Goal: Transaction & Acquisition: Download file/media

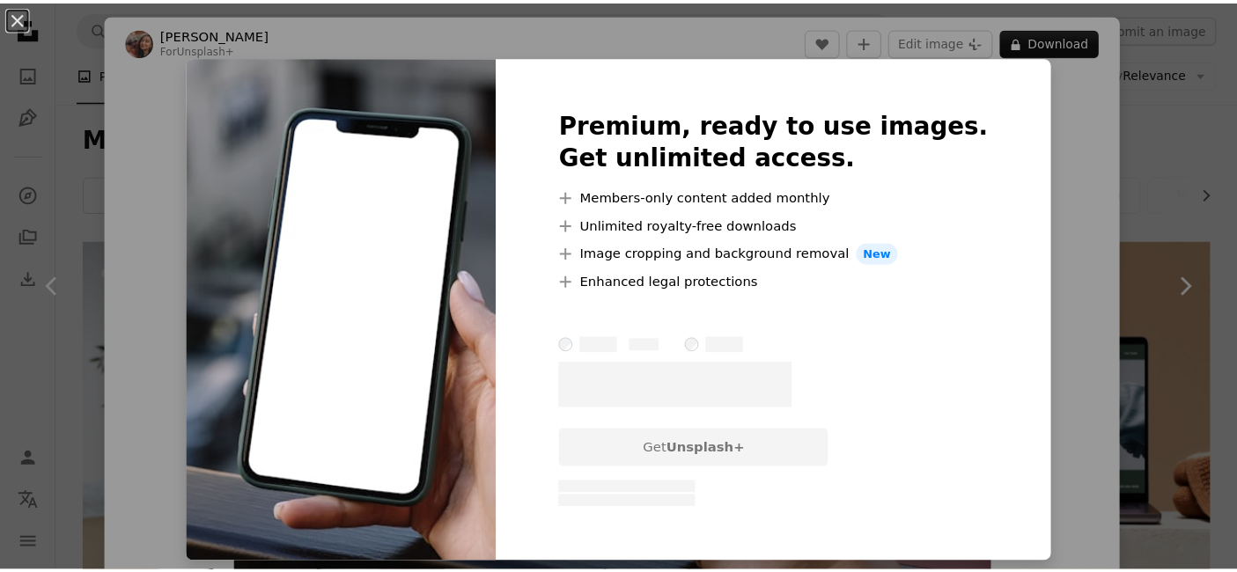
scroll to position [98, 0]
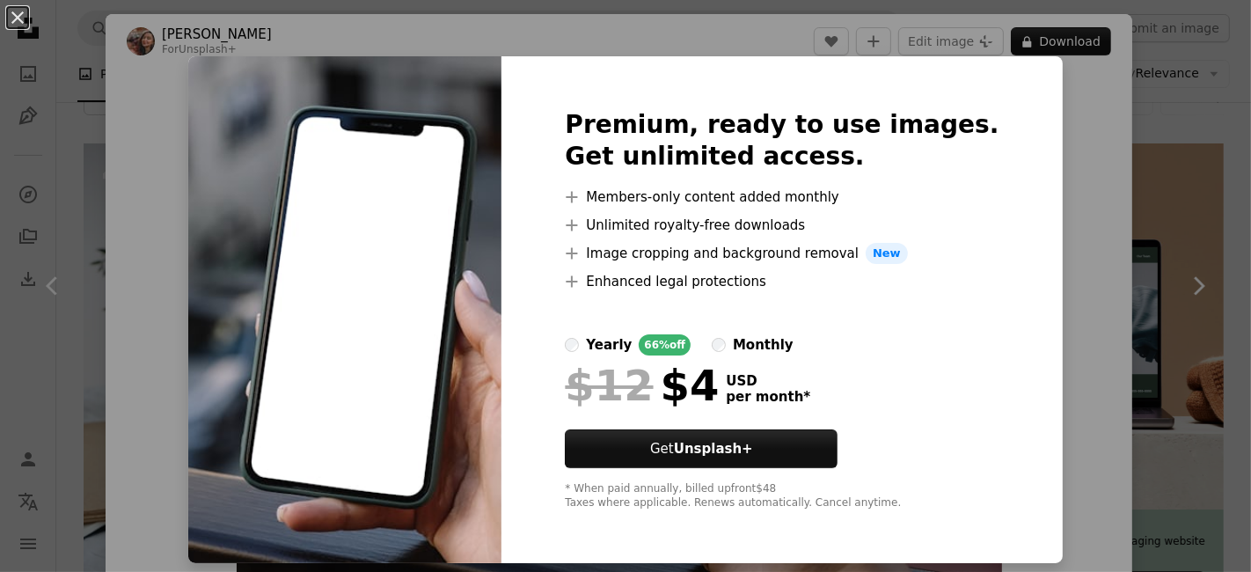
click at [1023, 146] on div "An X shape Premium, ready to use images. Get unlimited access. A plus sign Memb…" at bounding box center [625, 286] width 1251 height 572
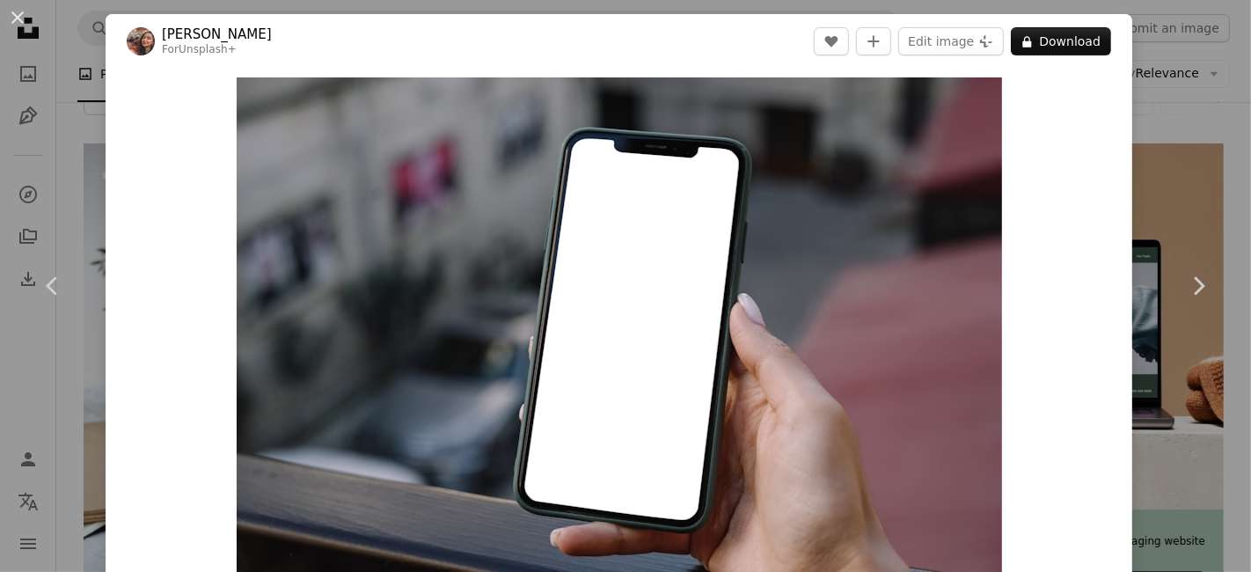
click at [1143, 156] on div "An X shape Chevron left Chevron right Lala Azizli For Unsplash+ A heart A plus …" at bounding box center [625, 286] width 1251 height 572
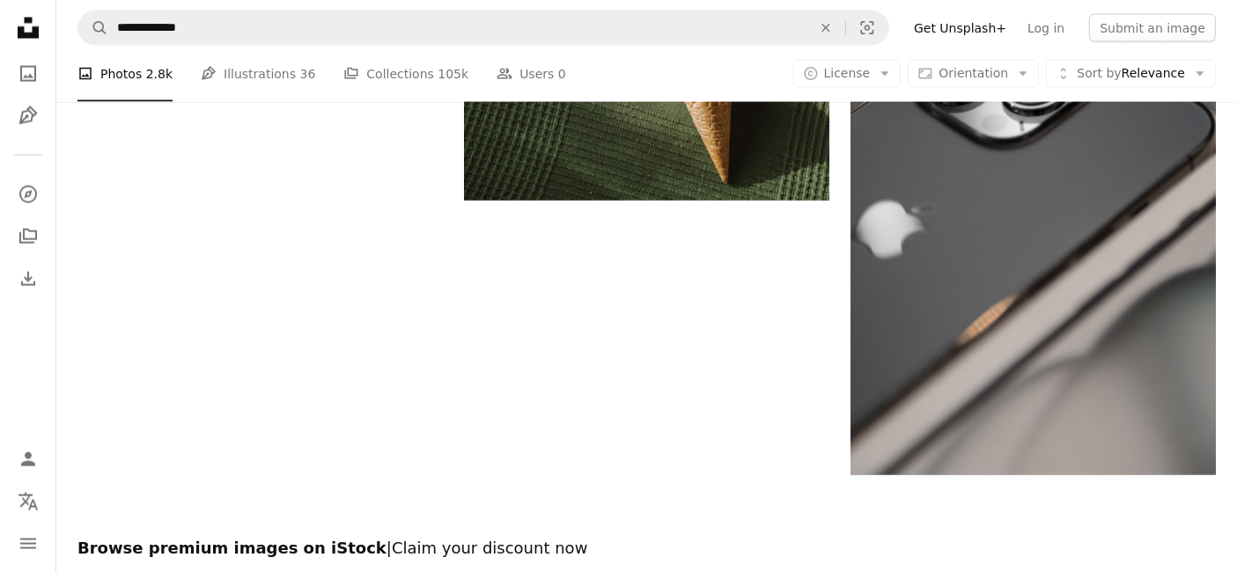
scroll to position [3065, 0]
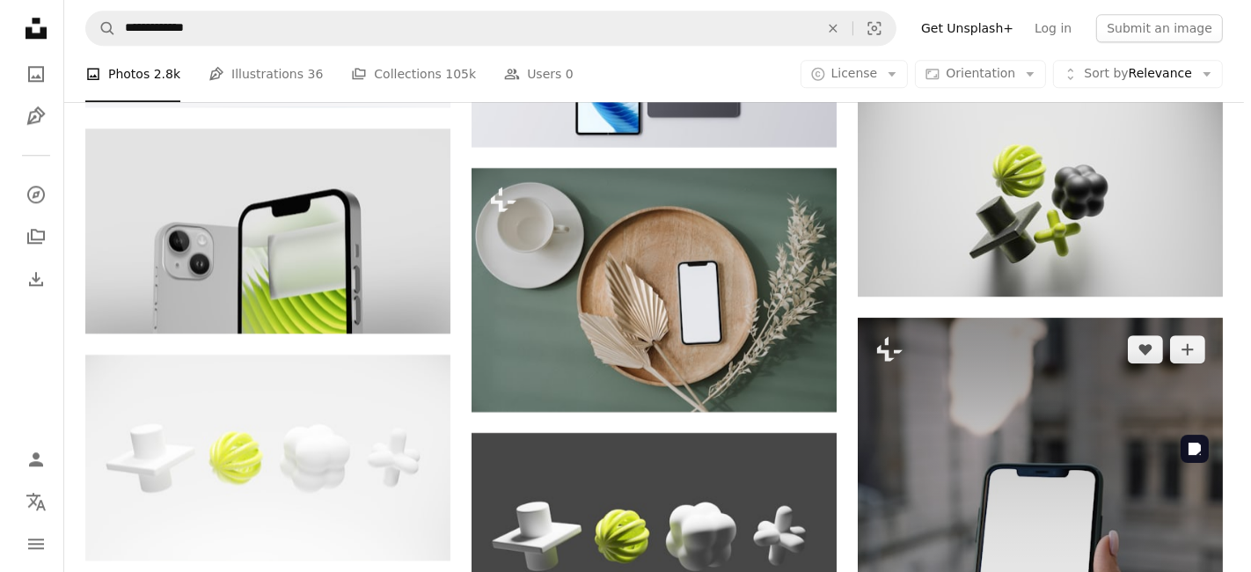
scroll to position [5119, 0]
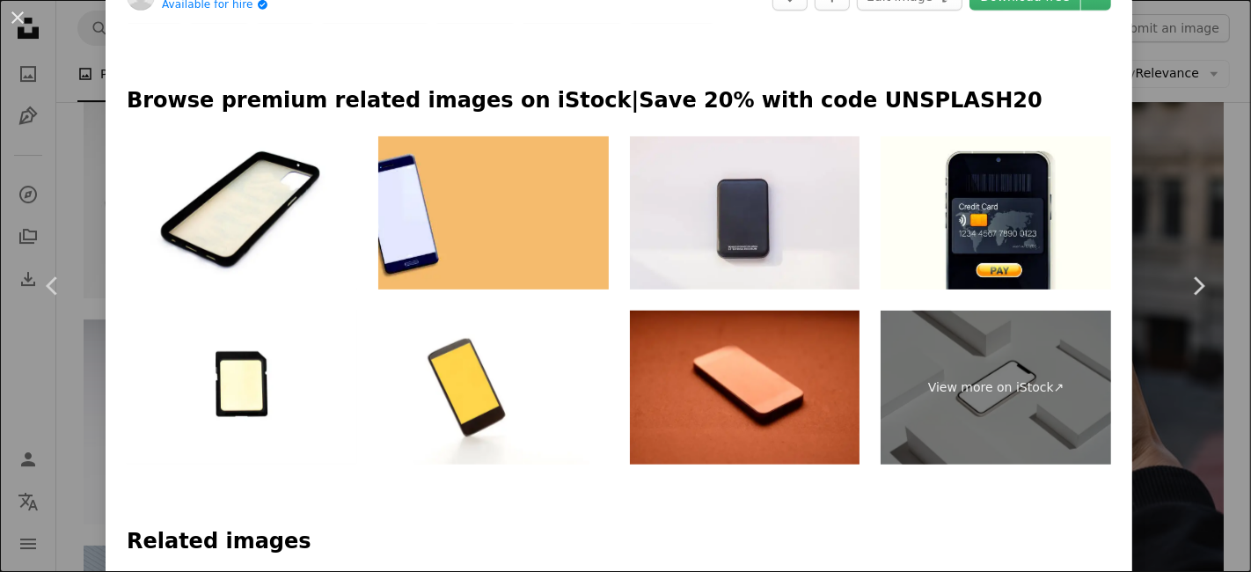
scroll to position [782, 0]
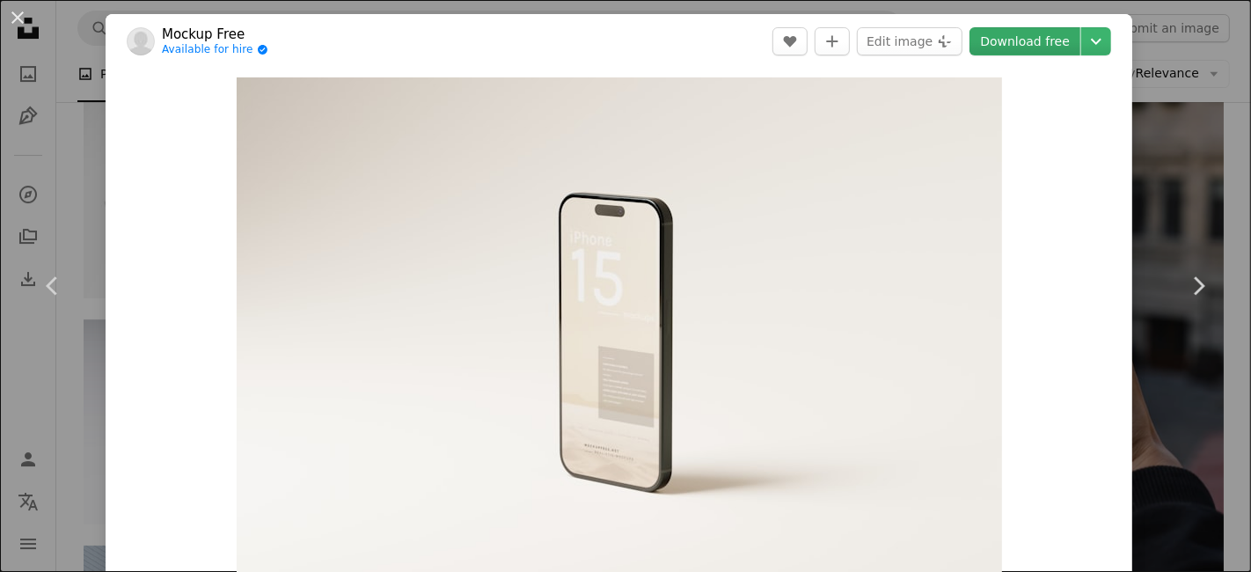
click at [1046, 39] on link "Download free" at bounding box center [1025, 41] width 111 height 28
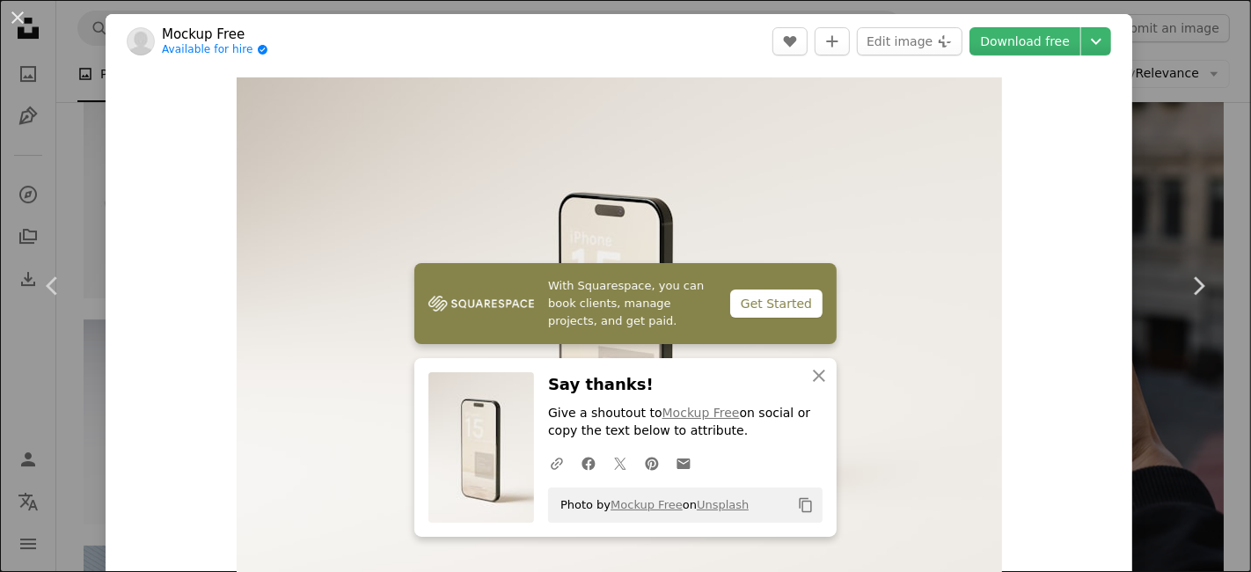
click at [1179, 157] on div "An X shape Chevron left Chevron right Mockup Free Available for hire A checkmar…" at bounding box center [625, 286] width 1251 height 572
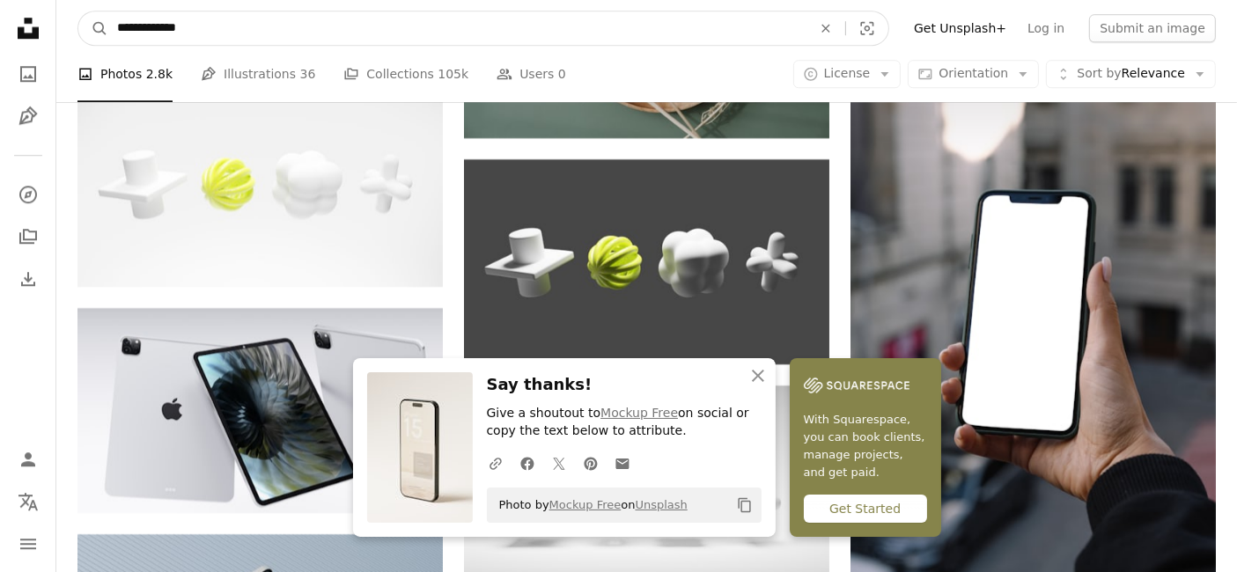
drag, startPoint x: 216, startPoint y: 26, endPoint x: 163, endPoint y: 35, distance: 53.7
click at [163, 35] on input "**********" at bounding box center [457, 27] width 698 height 33
type input "**********"
click at [78, 11] on button "A magnifying glass" at bounding box center [93, 27] width 30 height 33
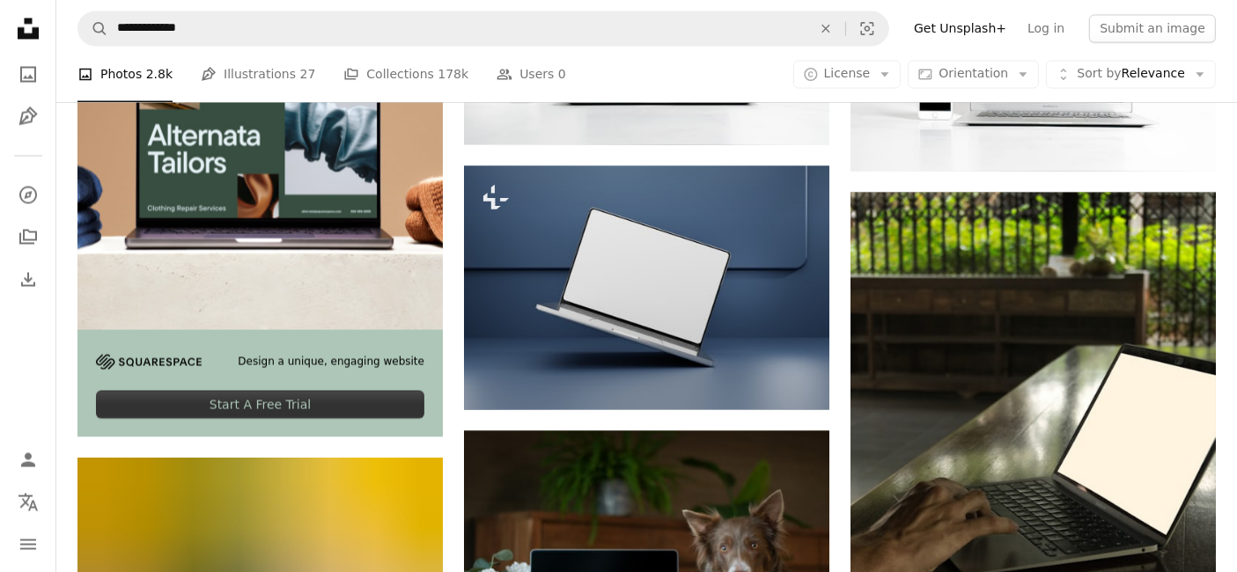
scroll to position [3324, 0]
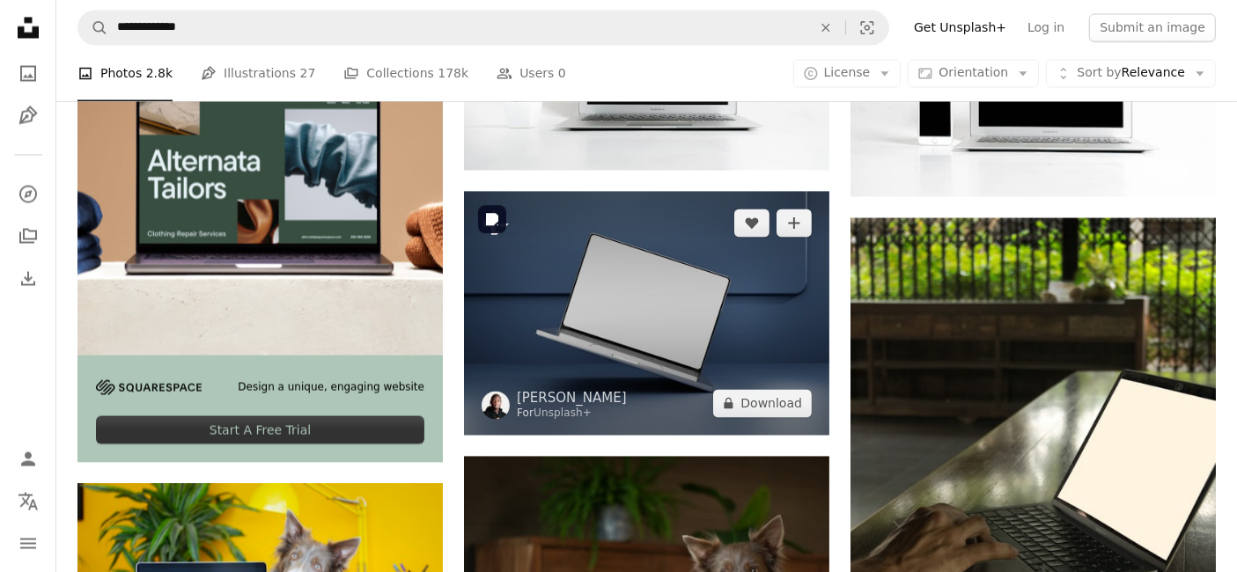
click at [563, 340] on img at bounding box center [646, 313] width 365 height 243
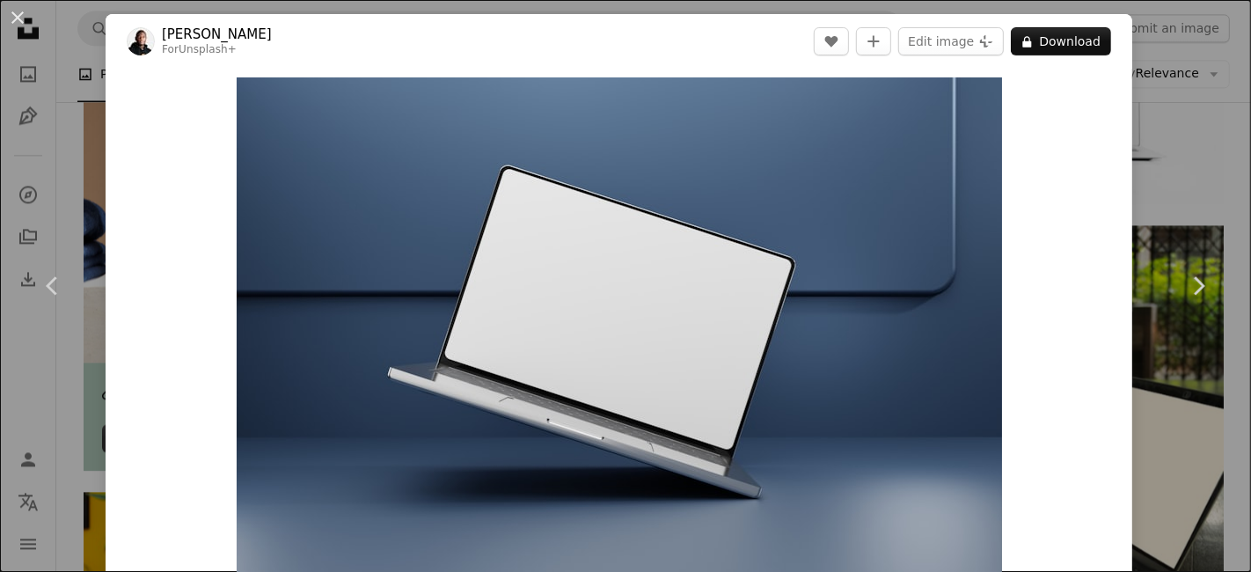
click at [1156, 394] on div "An X shape Chevron left Chevron right [PERSON_NAME] For Unsplash+ A heart A plu…" at bounding box center [625, 286] width 1251 height 572
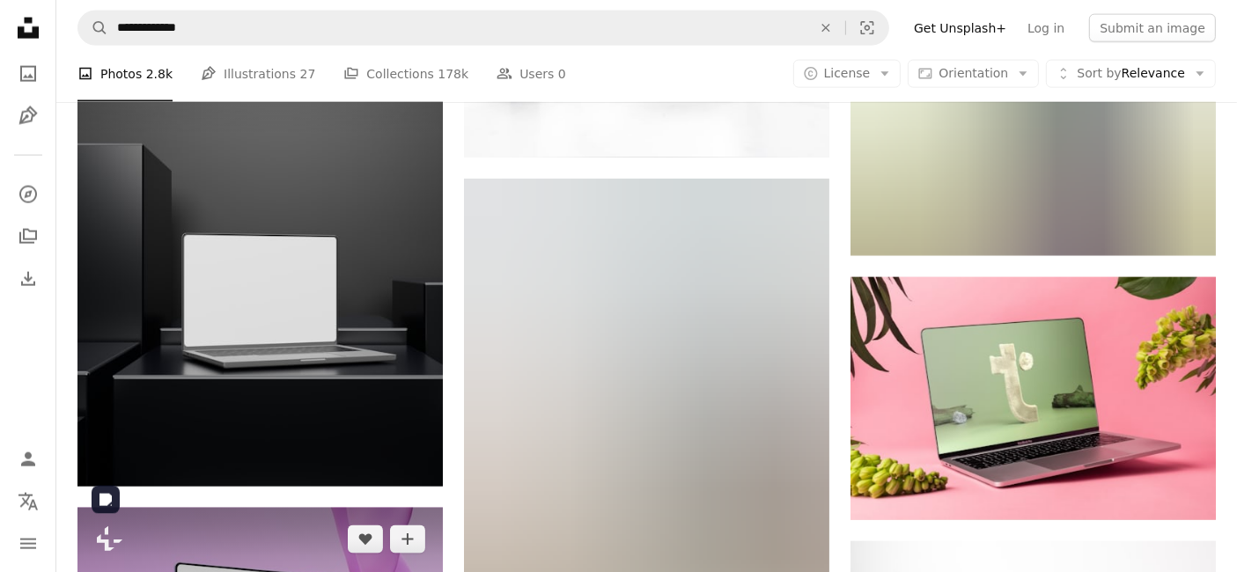
scroll to position [2444, 0]
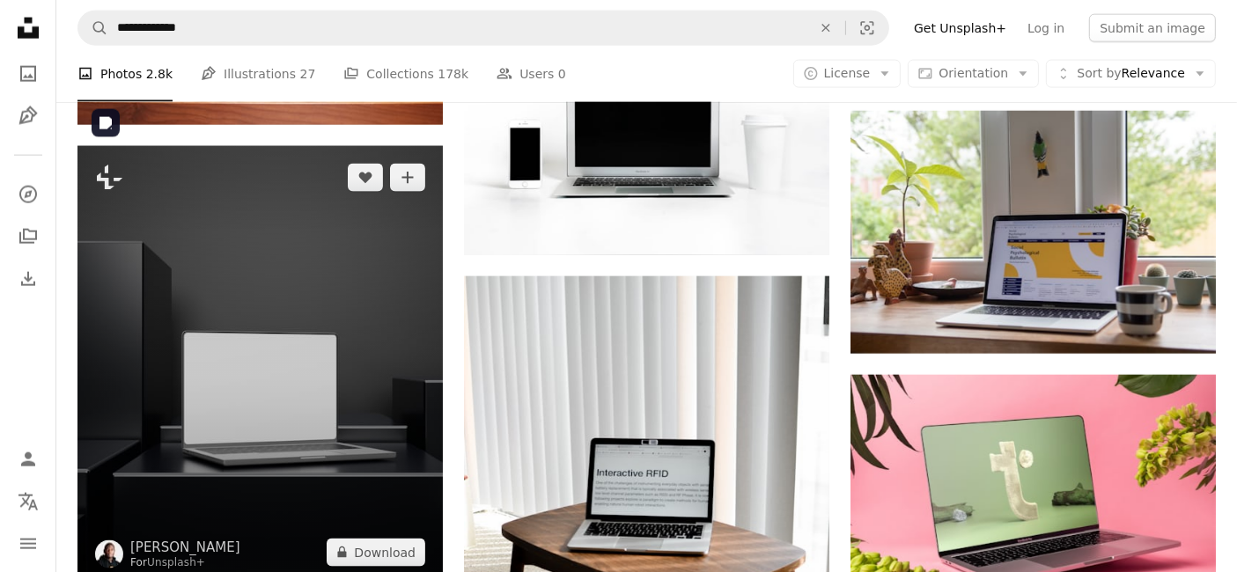
click at [281, 364] on img at bounding box center [259, 365] width 365 height 438
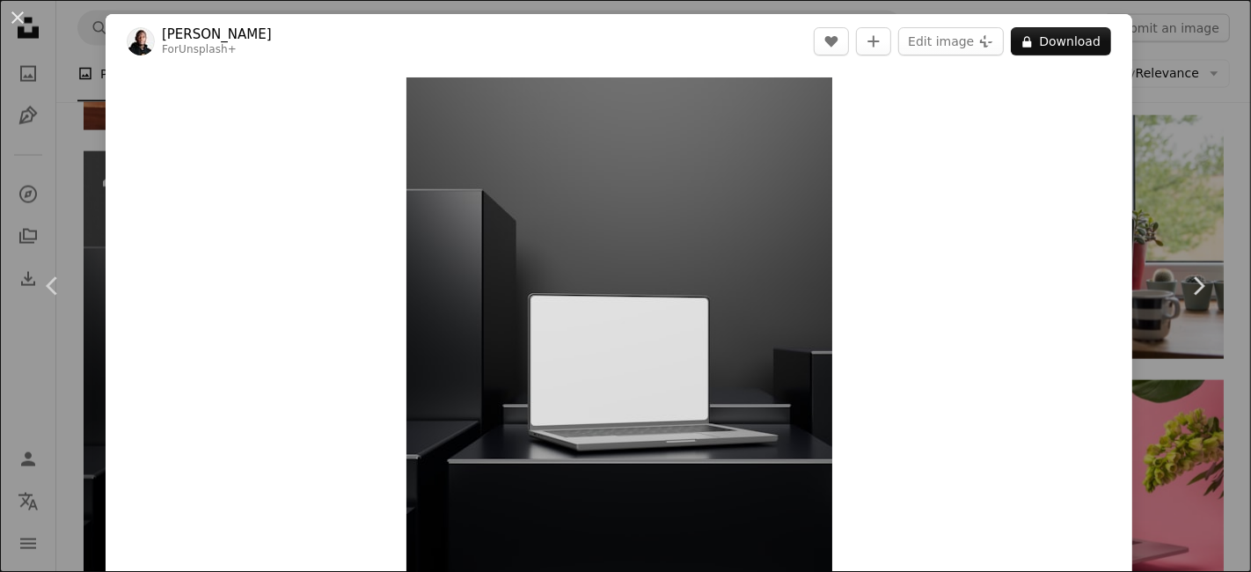
click at [1149, 169] on div "An X shape Chevron left Chevron right [PERSON_NAME] For Unsplash+ A heart A plu…" at bounding box center [625, 286] width 1251 height 572
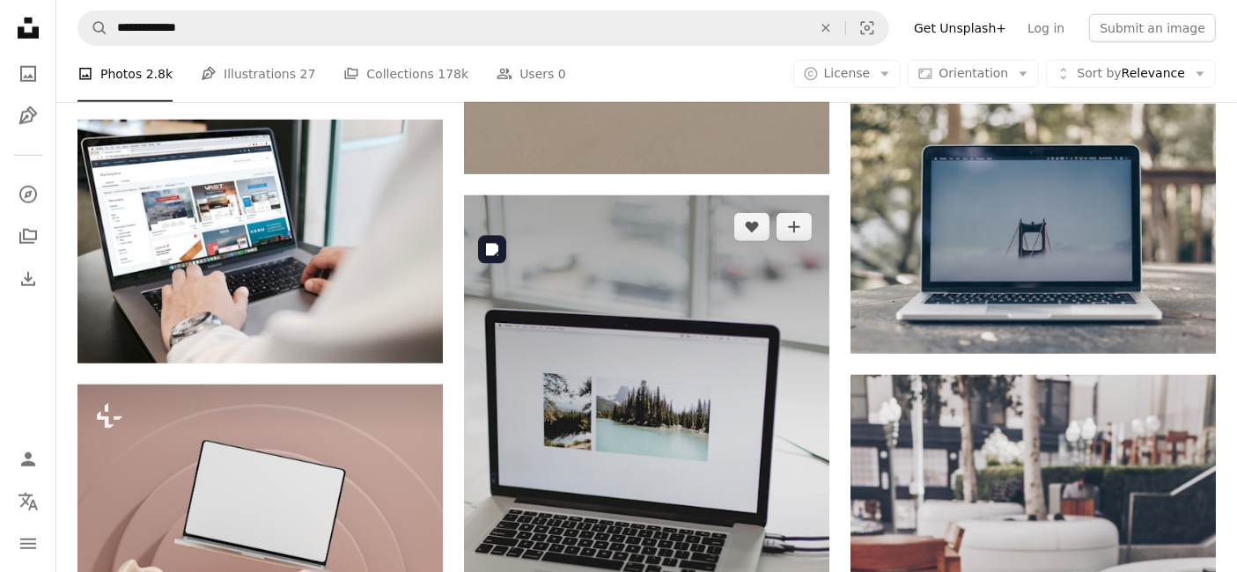
scroll to position [1662, 0]
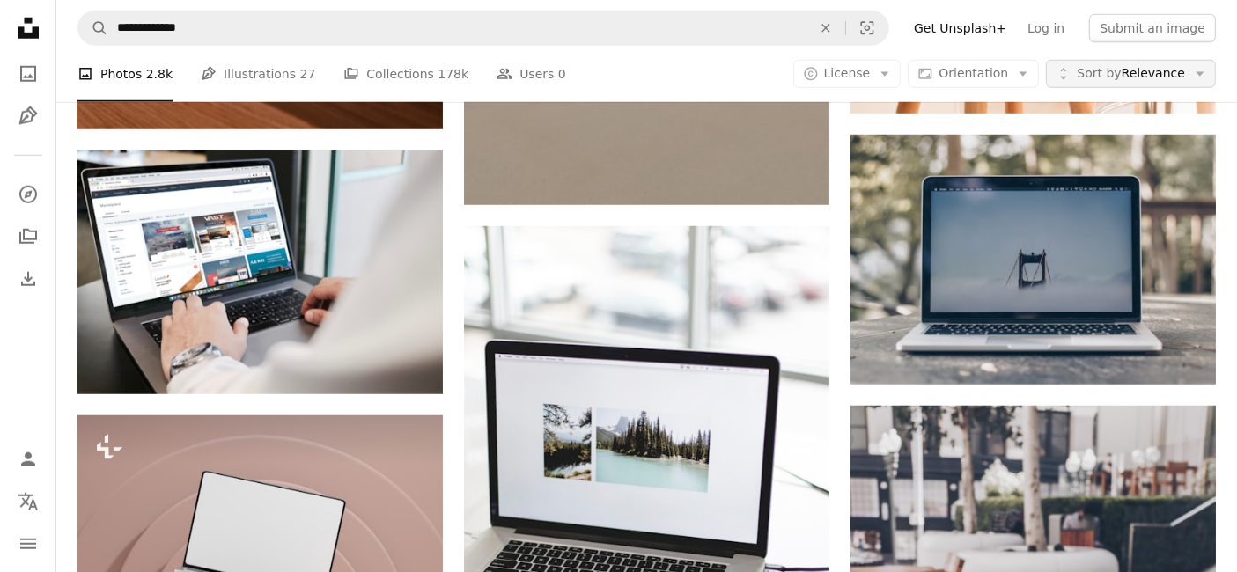
click at [1211, 77] on button "Unfold Sort by Relevance Arrow down" at bounding box center [1131, 74] width 170 height 28
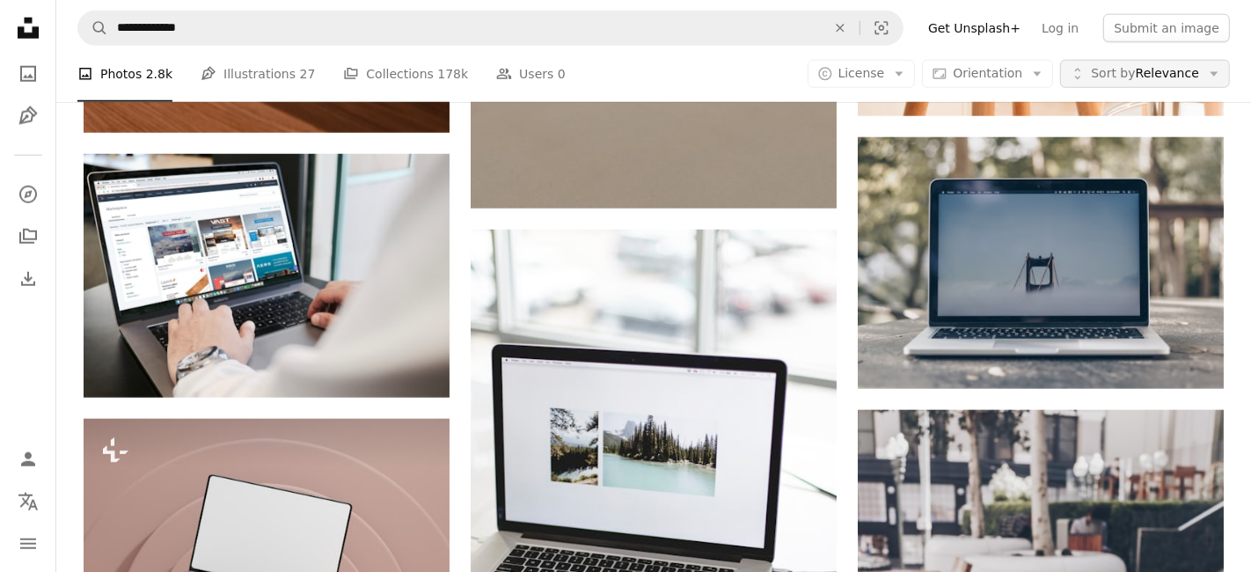
click at [1207, 76] on icon "Arrow down" at bounding box center [1215, 74] width 16 height 16
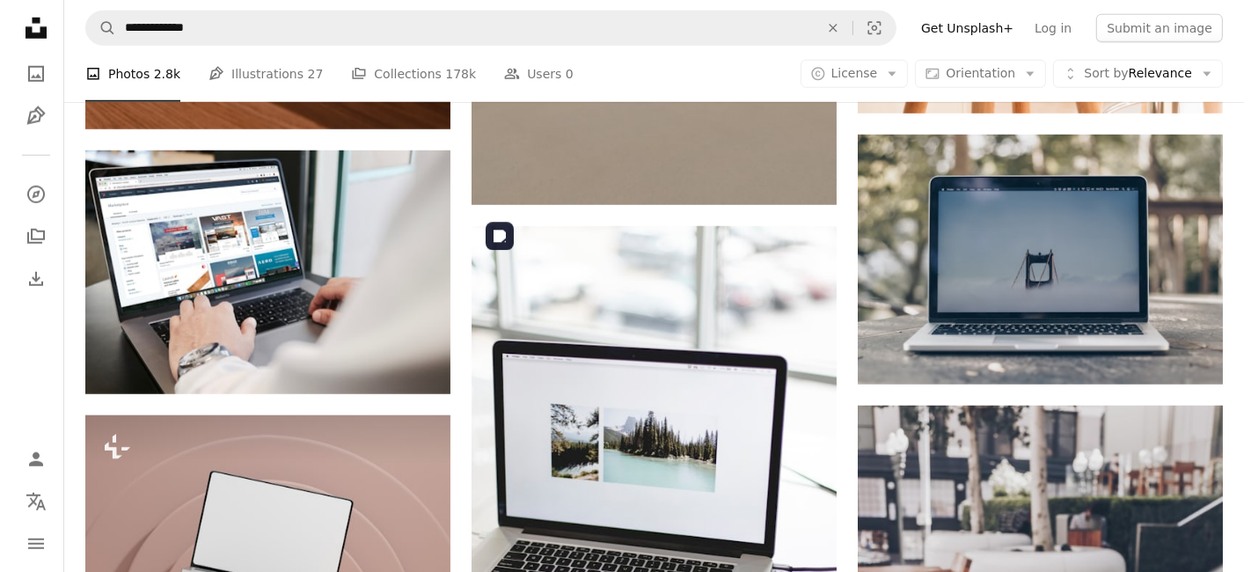
scroll to position [6454, 0]
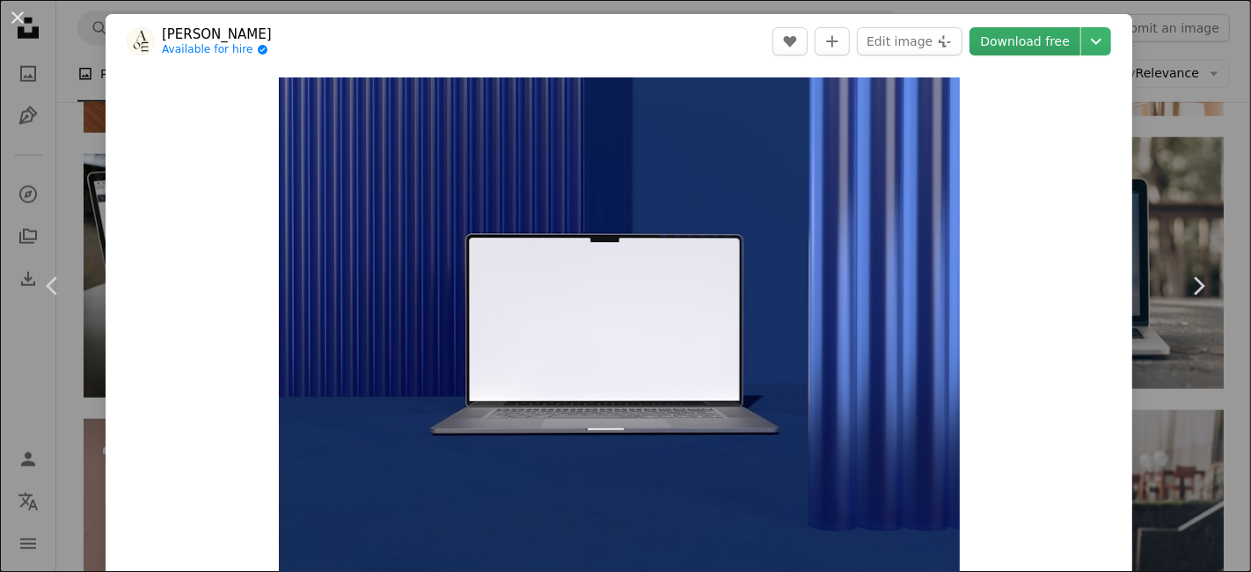
click at [1016, 40] on link "Download free" at bounding box center [1025, 41] width 111 height 28
